Goal: Check status: Check status

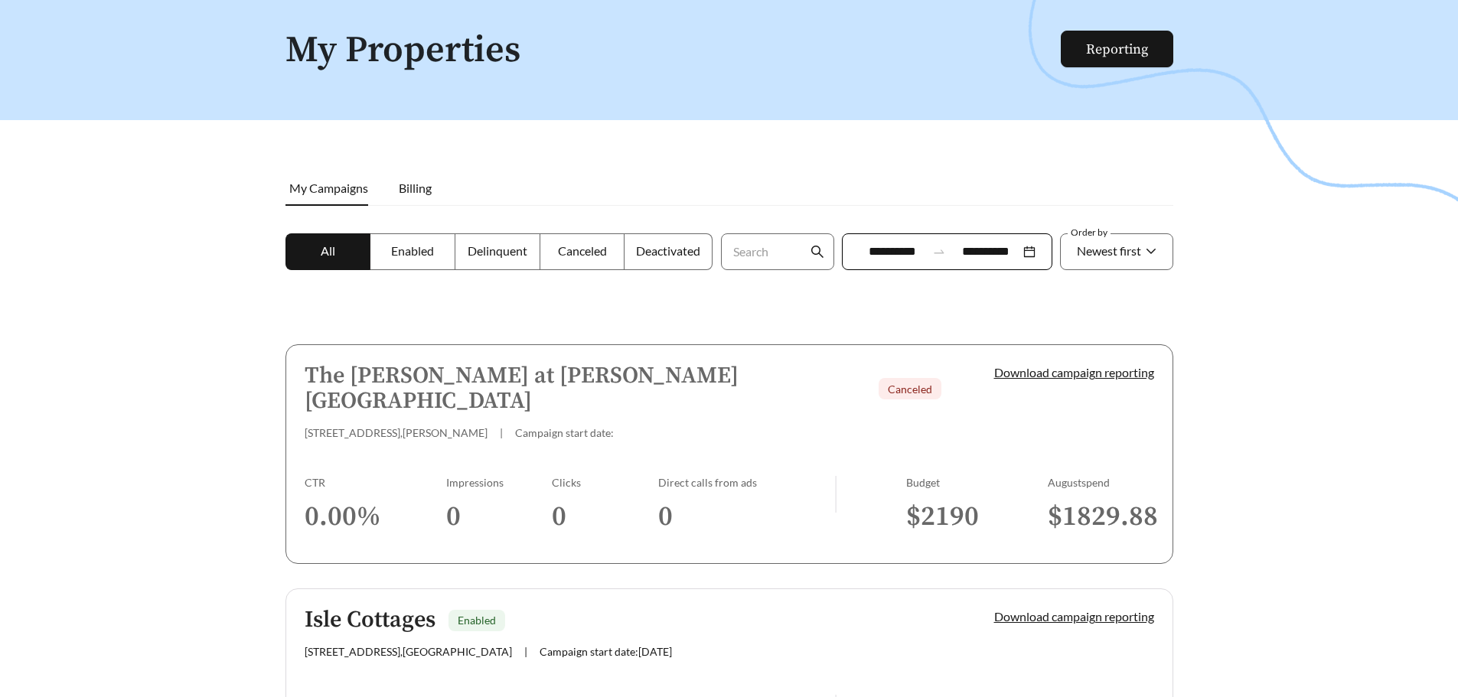
scroll to position [207, 0]
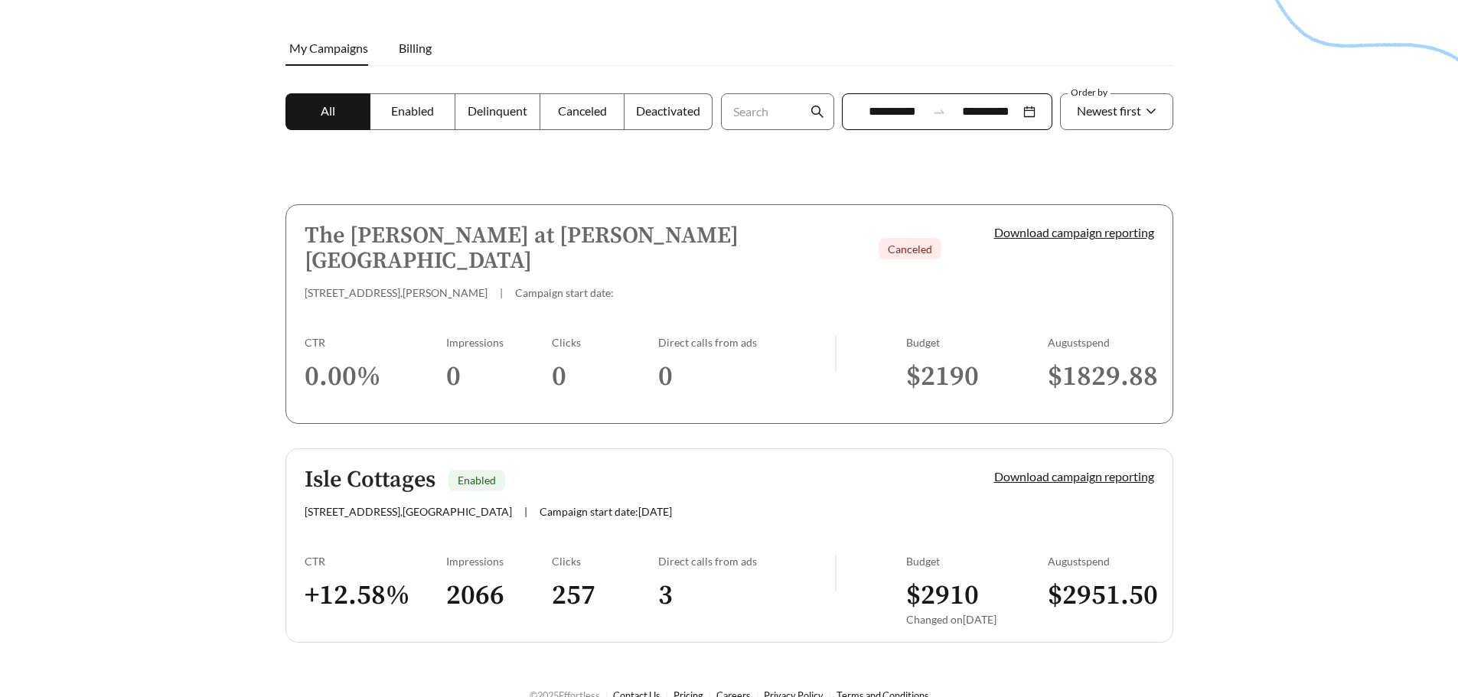
click at [389, 468] on h5 "Isle Cottages" at bounding box center [370, 480] width 131 height 25
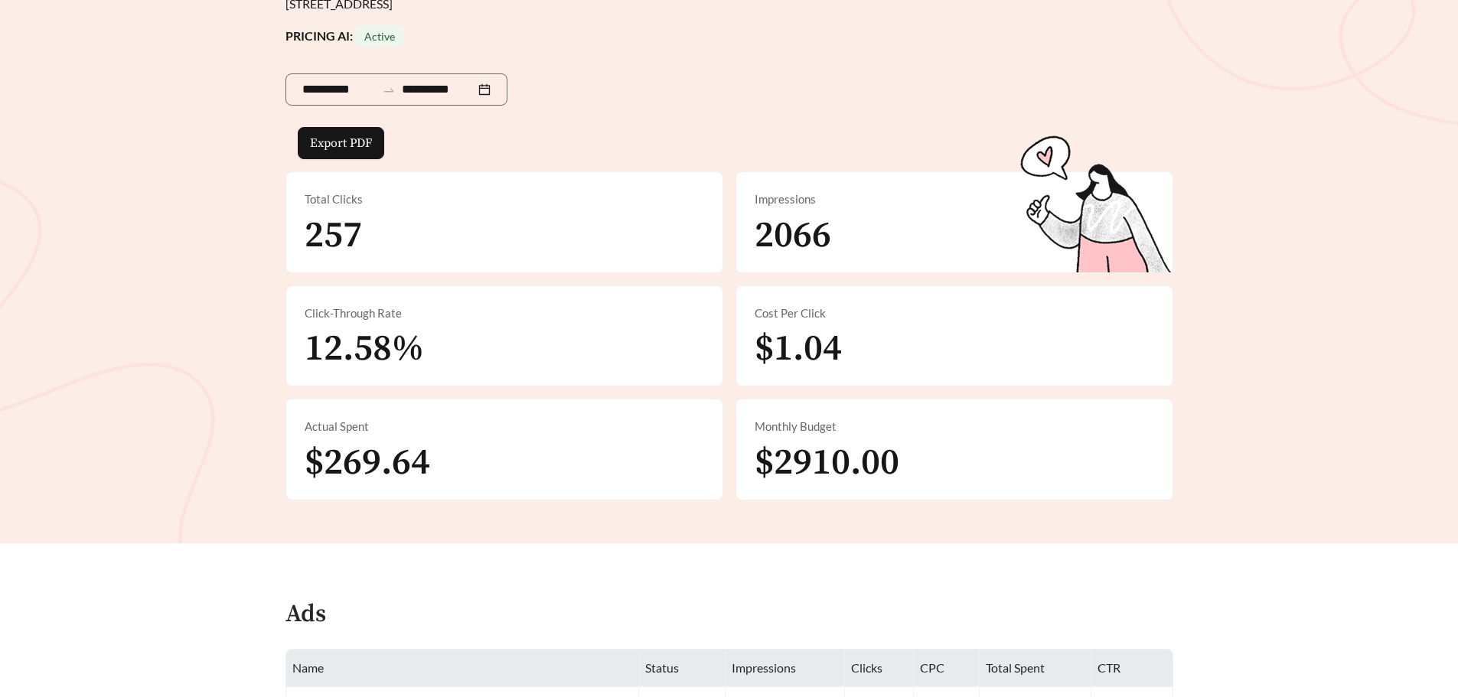
scroll to position [153, 0]
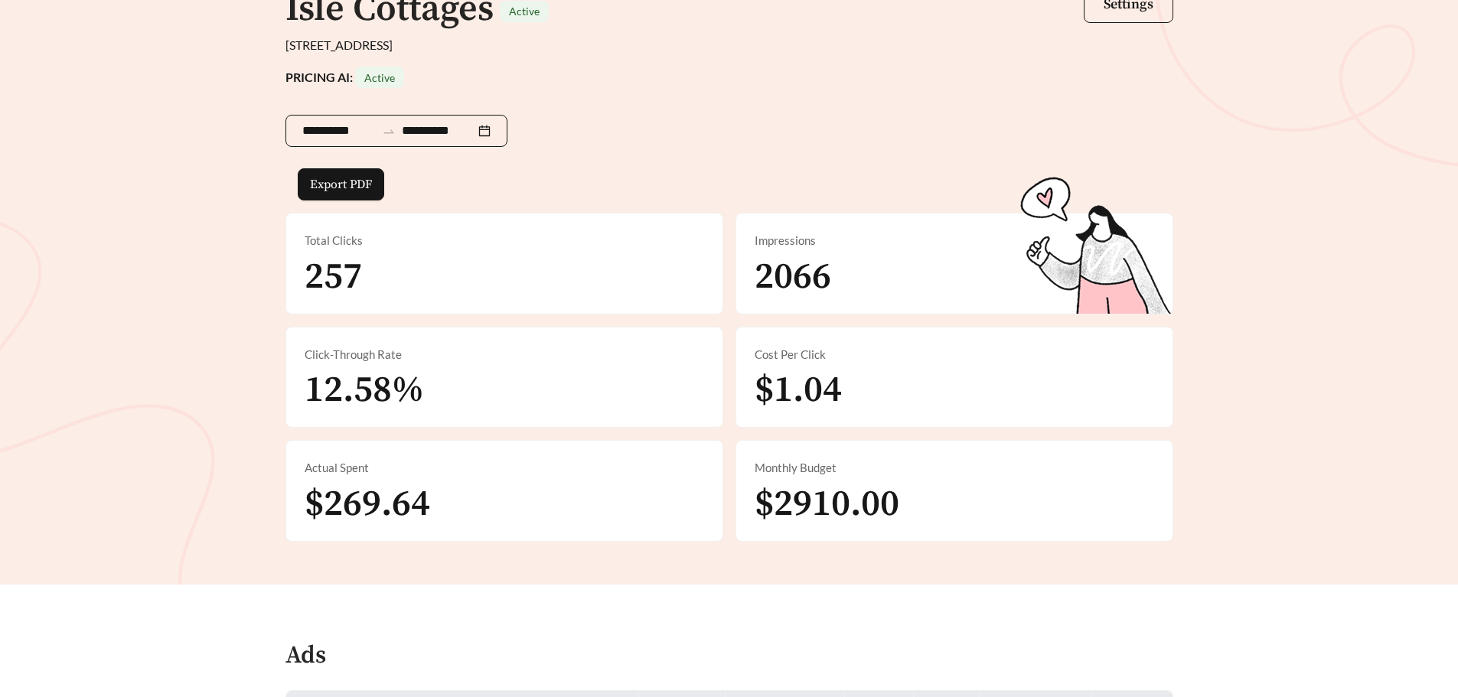
click at [507, 129] on div "**********" at bounding box center [396, 131] width 222 height 32
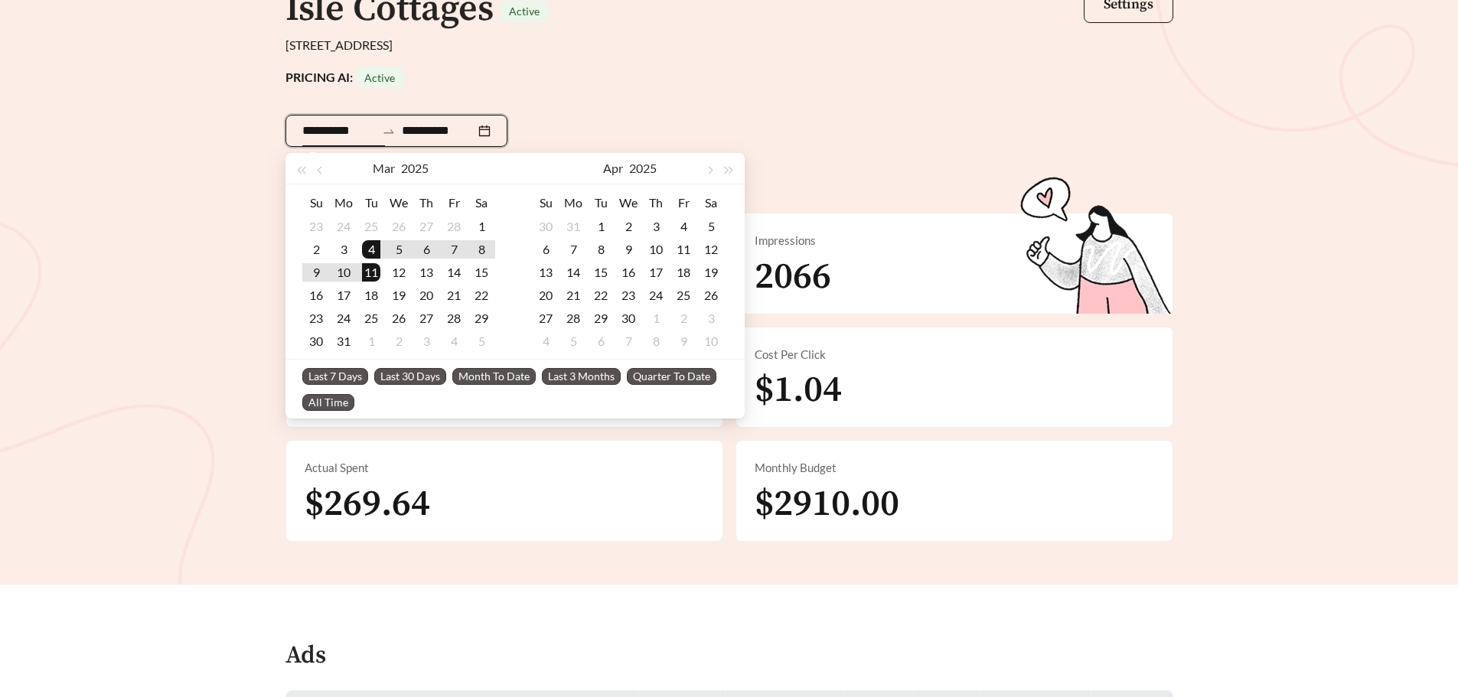
click at [503, 129] on div "**********" at bounding box center [396, 131] width 222 height 32
click at [709, 170] on span "button" at bounding box center [710, 171] width 8 height 8
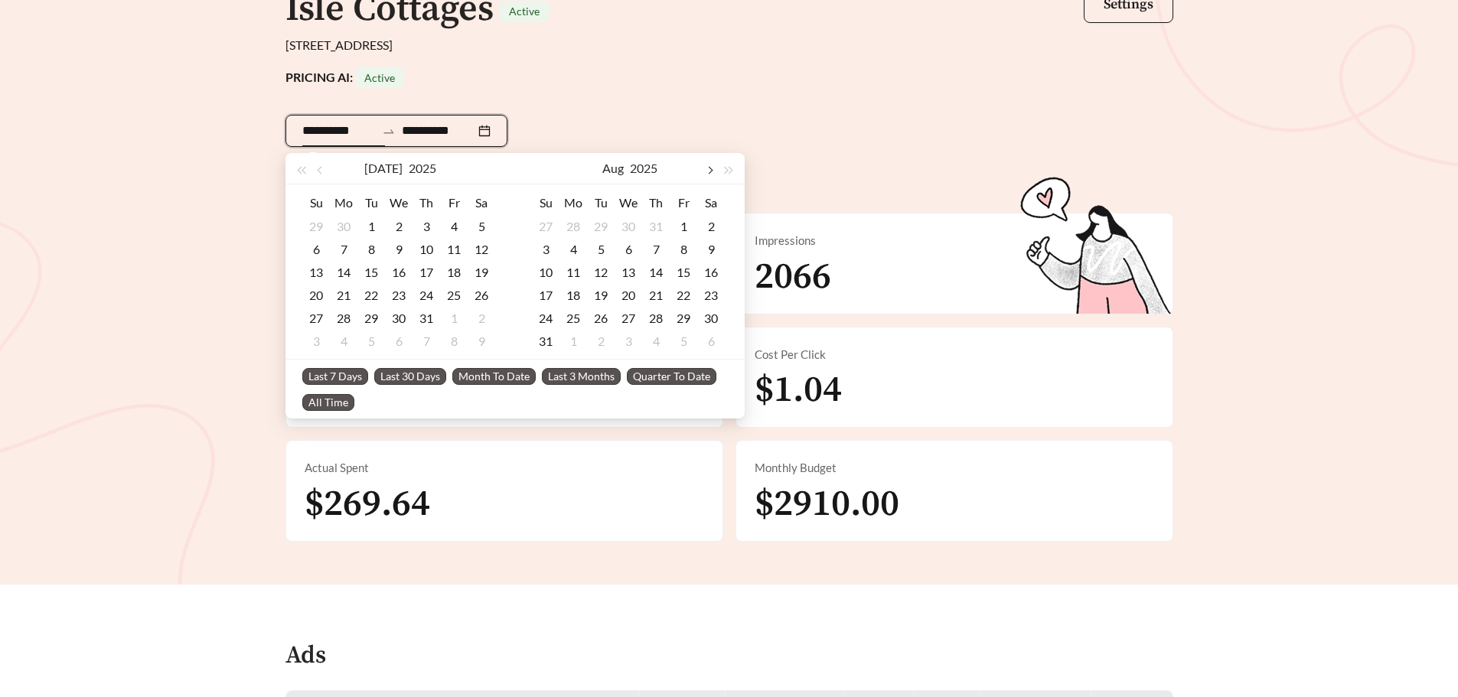
click at [710, 169] on span "button" at bounding box center [710, 171] width 8 height 8
click at [711, 174] on button "button" at bounding box center [709, 168] width 20 height 31
type input "**********"
click at [343, 221] on div "1" at bounding box center [343, 226] width 18 height 18
click at [703, 168] on button "button" at bounding box center [709, 168] width 20 height 31
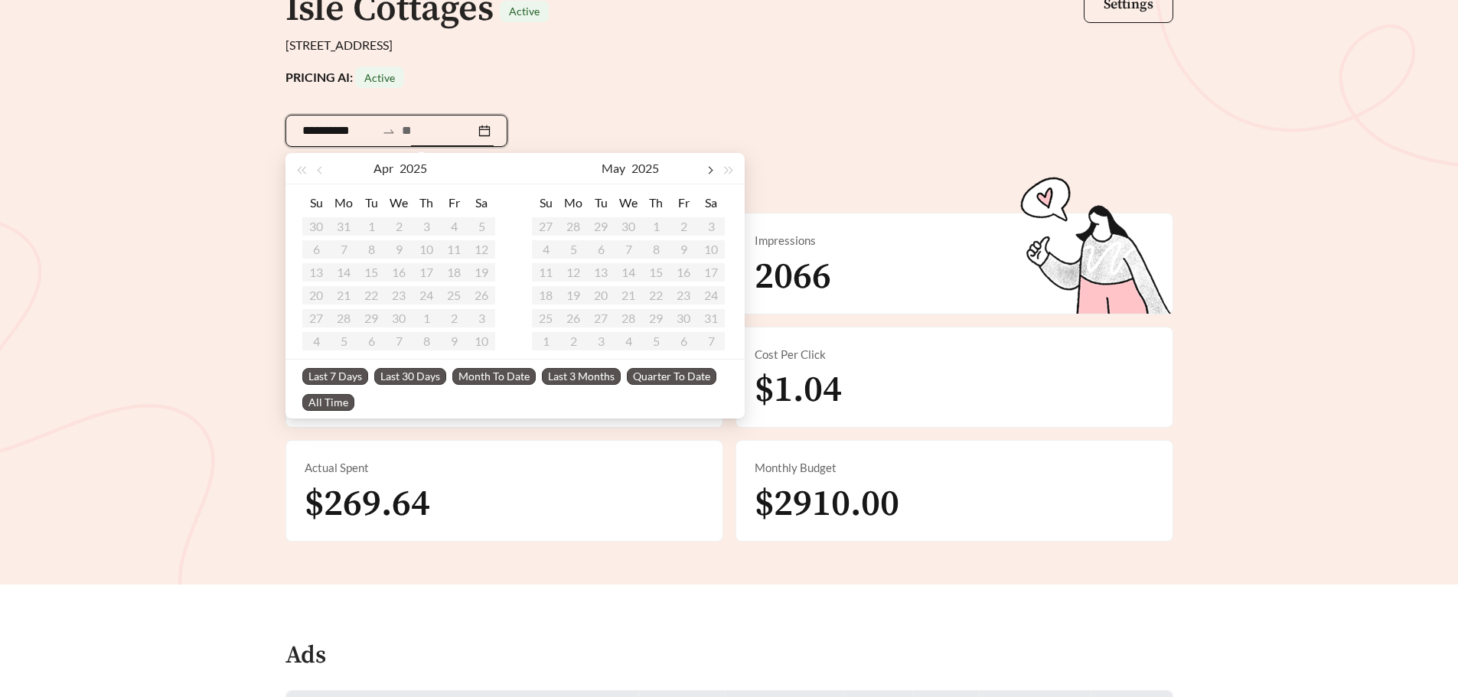
click at [703, 168] on button "button" at bounding box center [709, 168] width 20 height 31
click at [703, 167] on button "button" at bounding box center [709, 168] width 20 height 31
type input "**********"
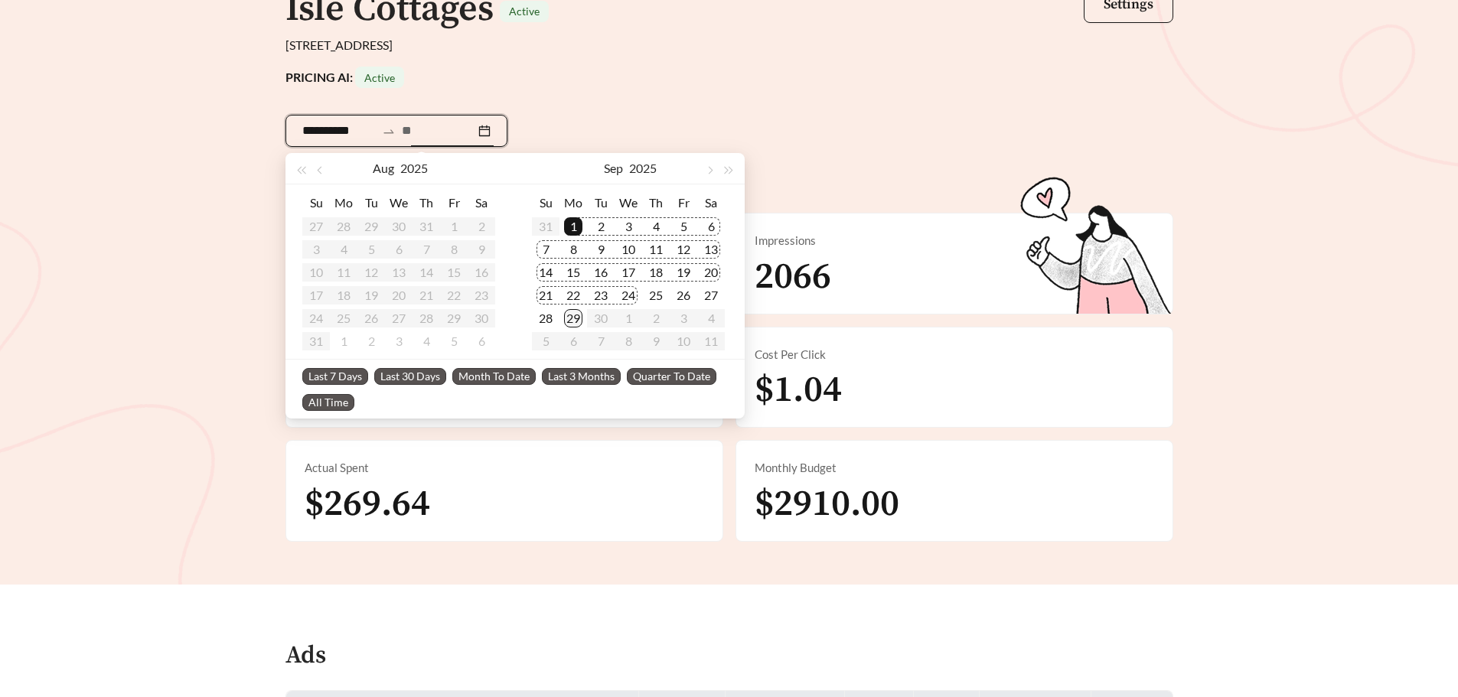
type input "**********"
click at [571, 315] on div "29" at bounding box center [573, 318] width 18 height 18
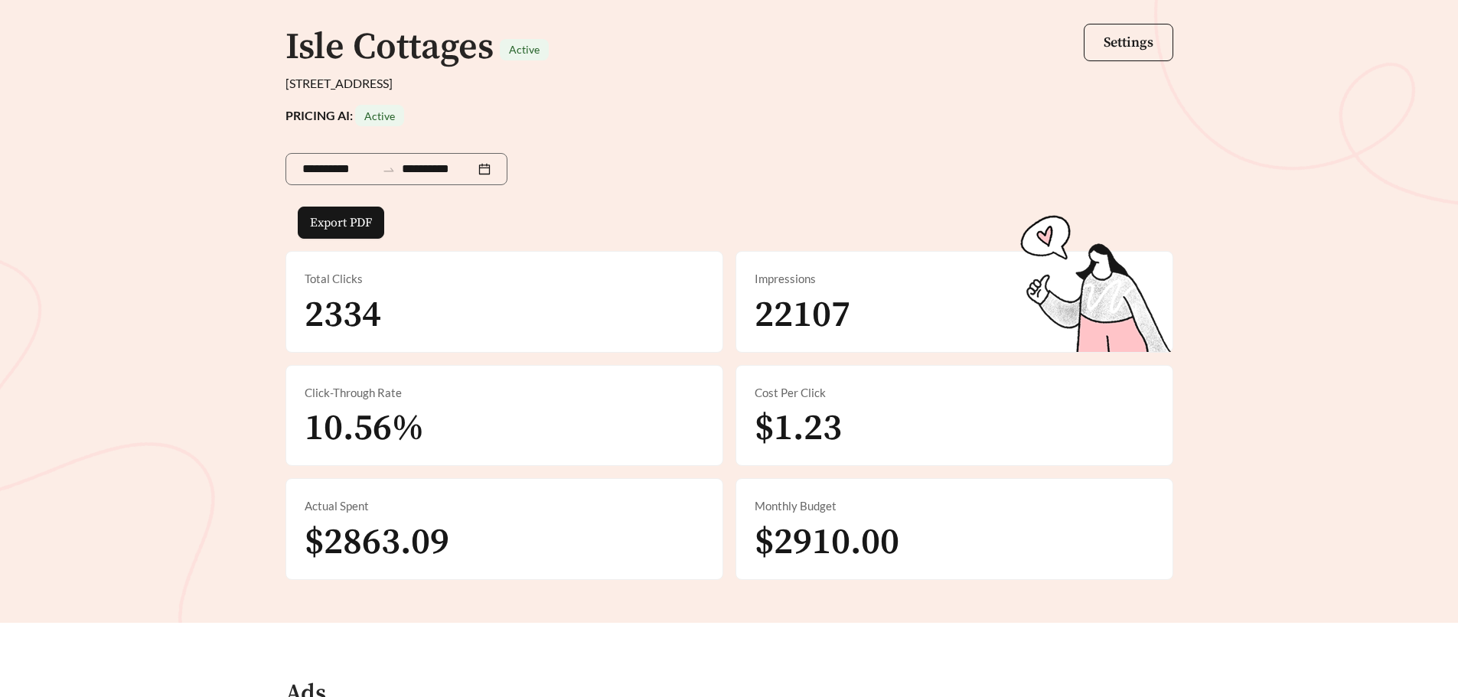
scroll to position [77, 0]
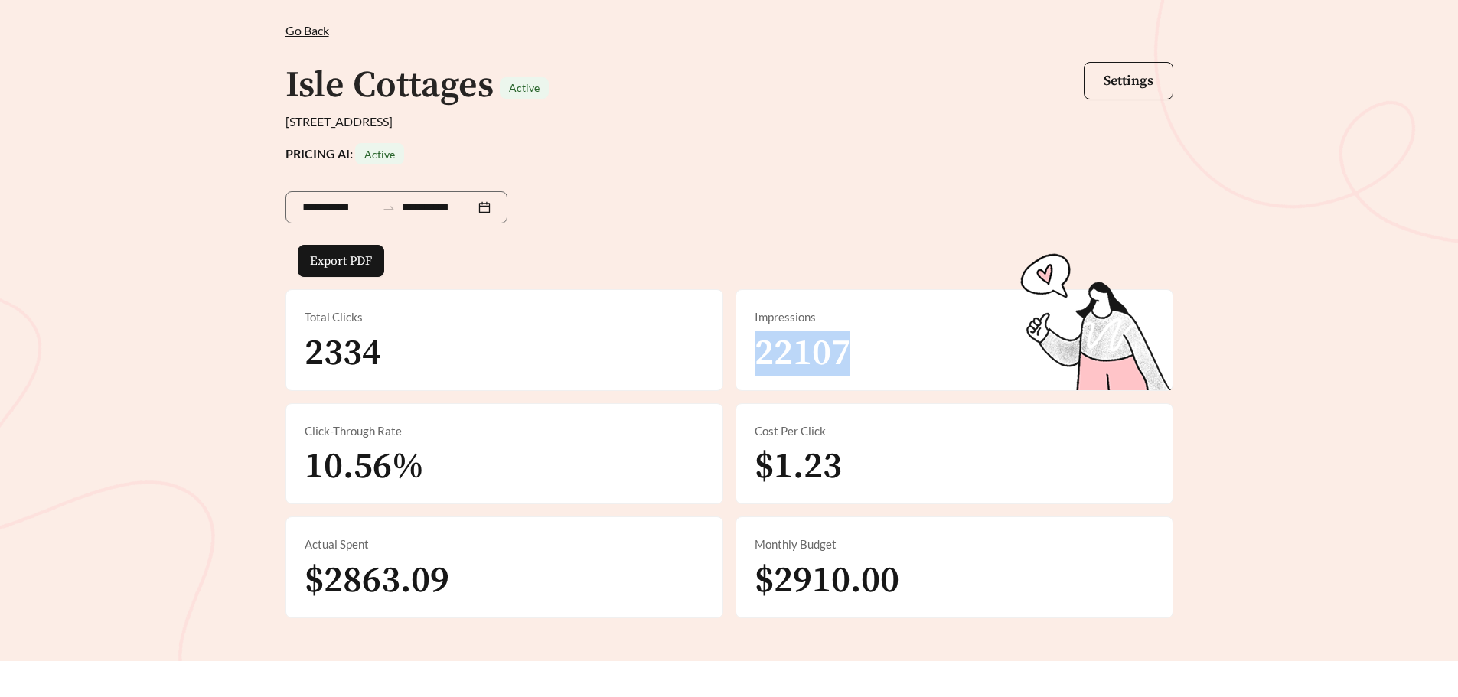
drag, startPoint x: 758, startPoint y: 351, endPoint x: 943, endPoint y: 370, distance: 186.2
click at [943, 370] on div "Impressions 22107" at bounding box center [954, 340] width 436 height 100
click at [943, 372] on div "Impressions 22107" at bounding box center [954, 340] width 436 height 100
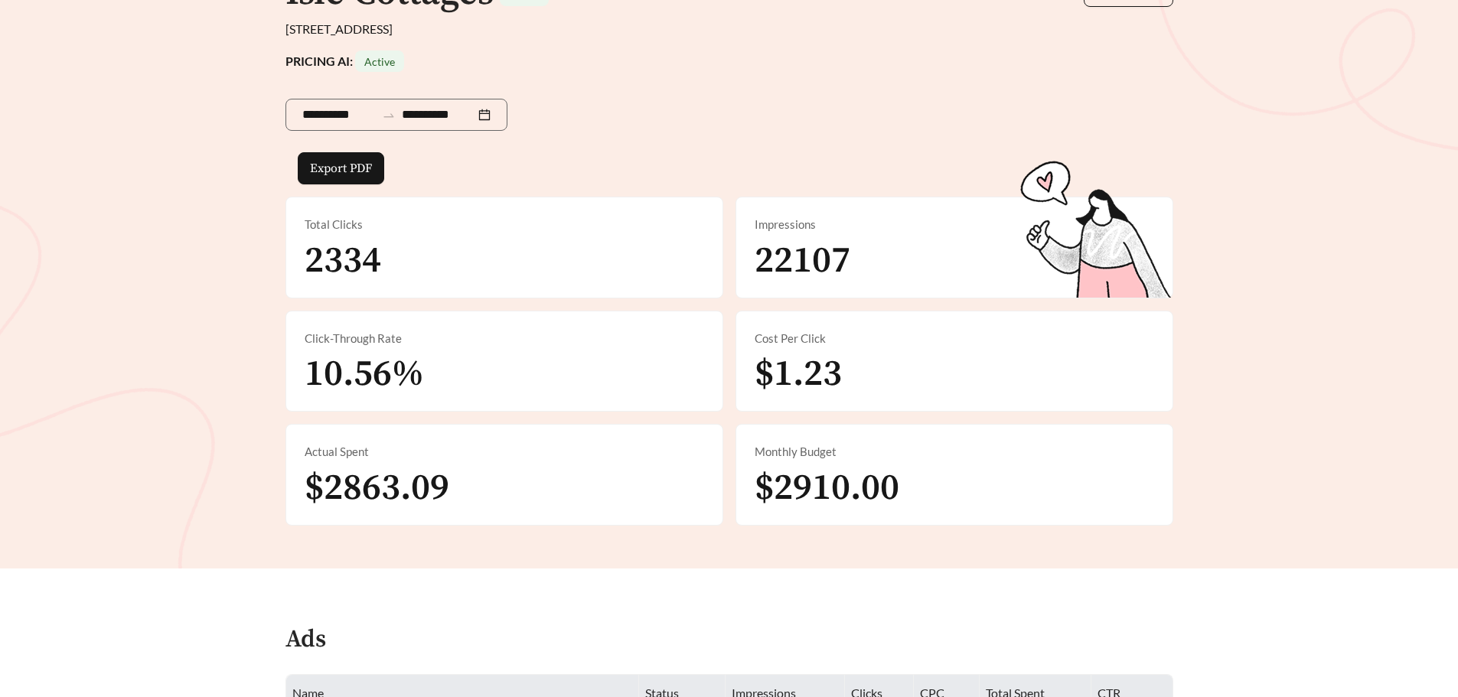
scroll to position [230, 0]
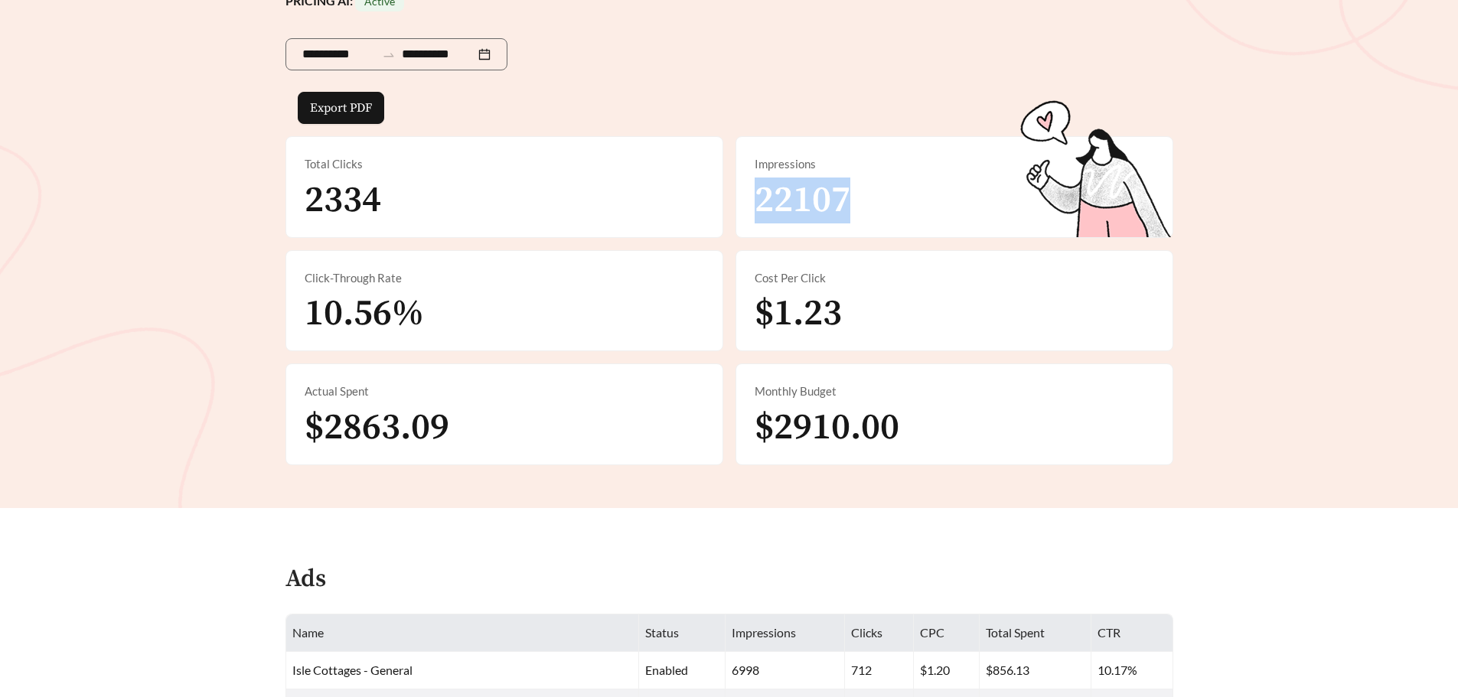
drag, startPoint x: 762, startPoint y: 205, endPoint x: 876, endPoint y: 222, distance: 115.3
click at [876, 222] on div "Impressions 22107" at bounding box center [954, 187] width 436 height 100
drag, startPoint x: 322, startPoint y: 197, endPoint x: 456, endPoint y: 200, distance: 134.0
click at [456, 200] on div "Total Clicks 2334" at bounding box center [504, 187] width 436 height 100
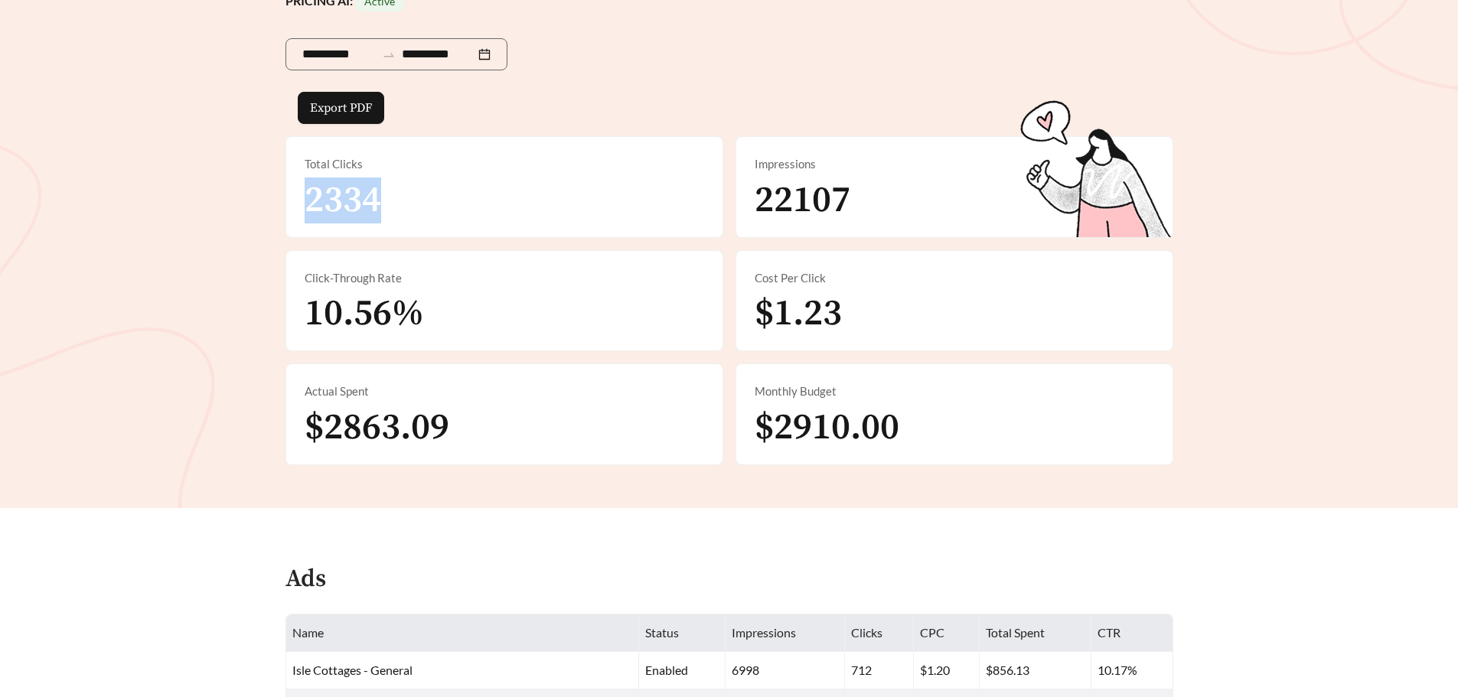
click at [415, 204] on div "Total Clicks 2334" at bounding box center [504, 187] width 436 height 100
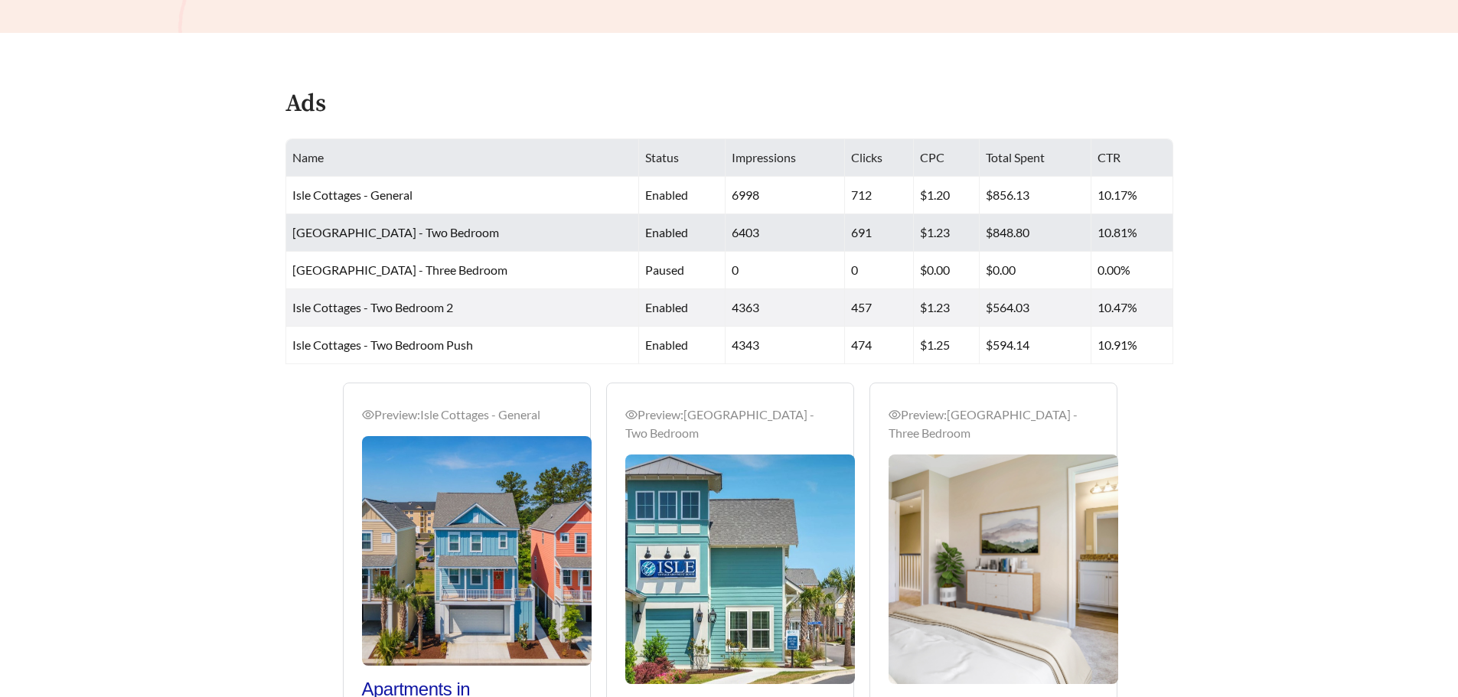
scroll to position [651, 0]
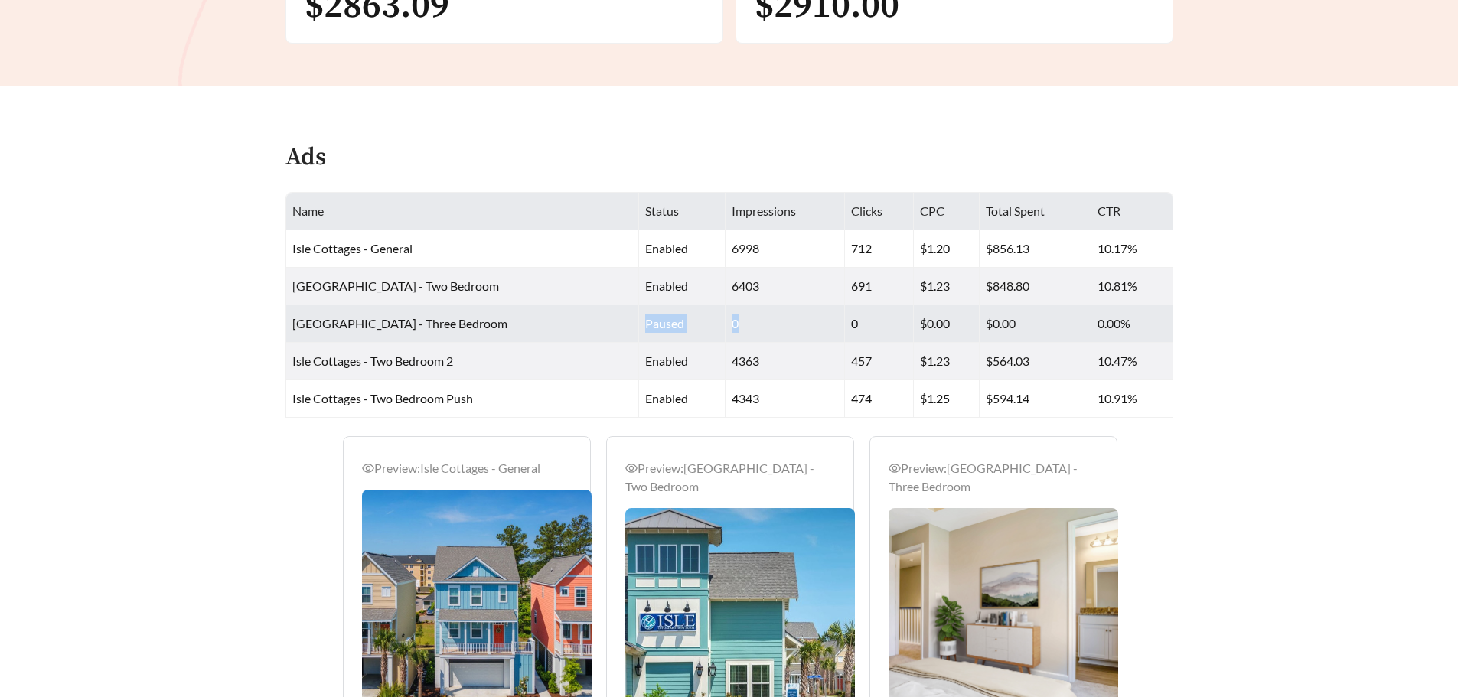
drag, startPoint x: 603, startPoint y: 322, endPoint x: 751, endPoint y: 321, distance: 148.5
click at [751, 321] on tr "Isle Cottages - Three Bedroom paused 0 0 $0.00 $0.00 0.00%" at bounding box center [729, 323] width 887 height 37
click at [751, 321] on td "0" at bounding box center [784, 323] width 119 height 37
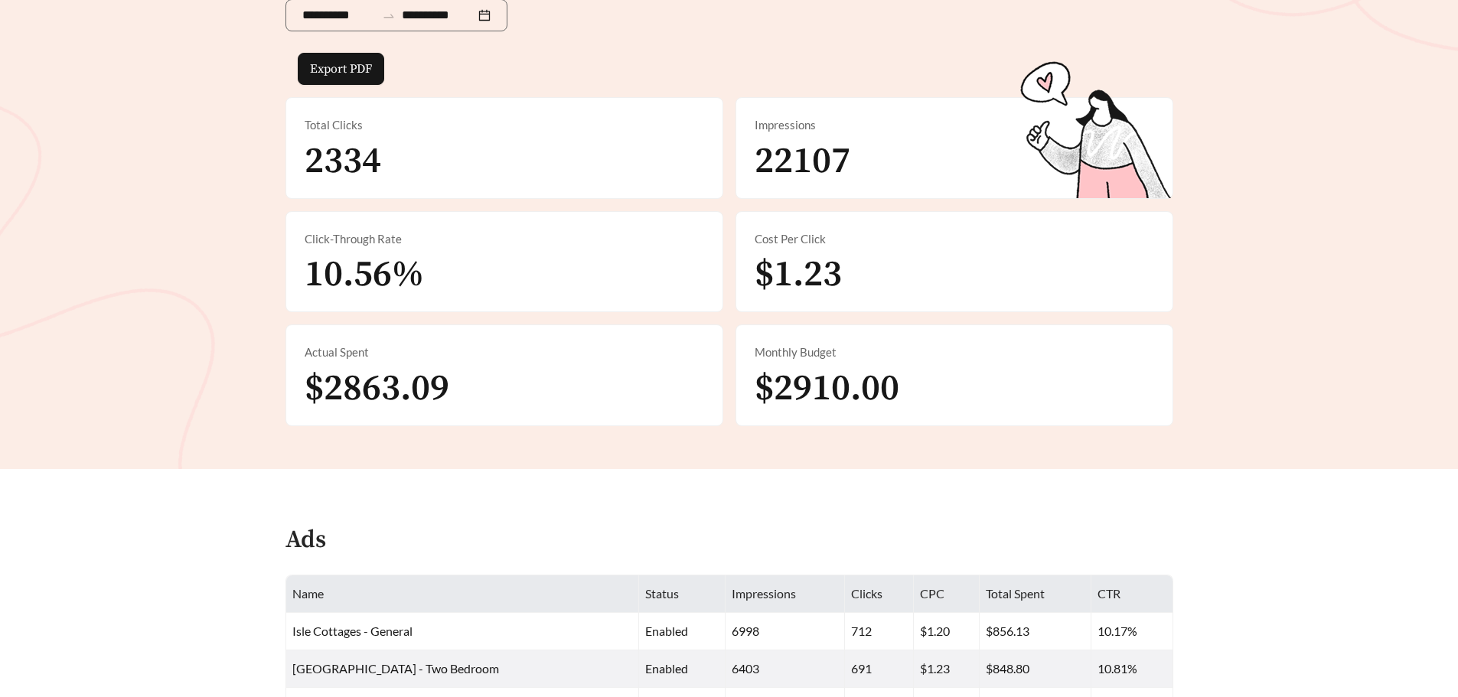
scroll to position [192, 0]
